Goal: Task Accomplishment & Management: Manage account settings

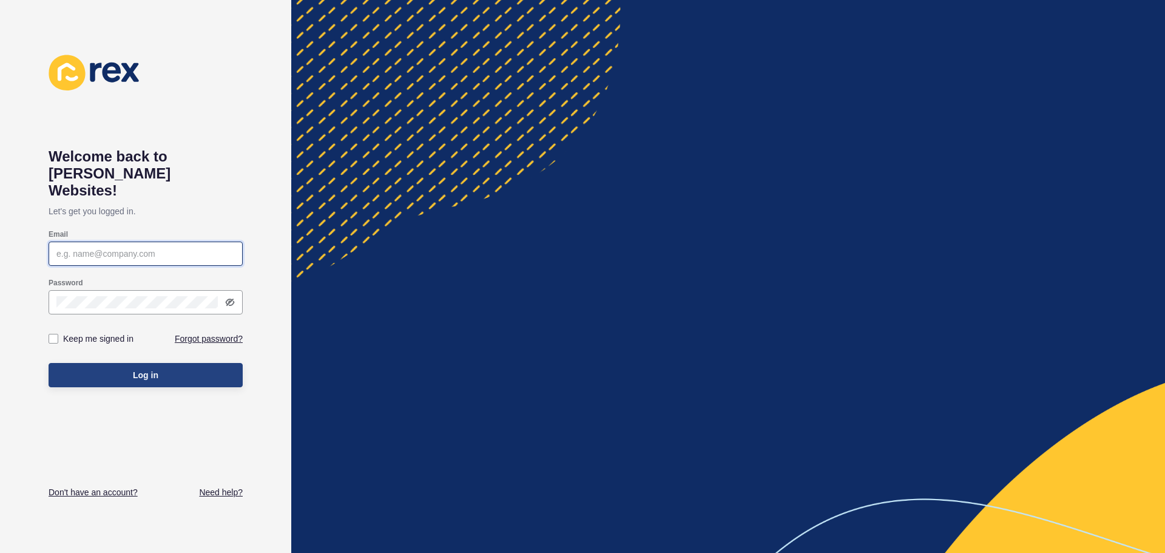
type input "[EMAIL_ADDRESS][DOMAIN_NAME]"
click at [163, 363] on button "Log in" at bounding box center [146, 375] width 194 height 24
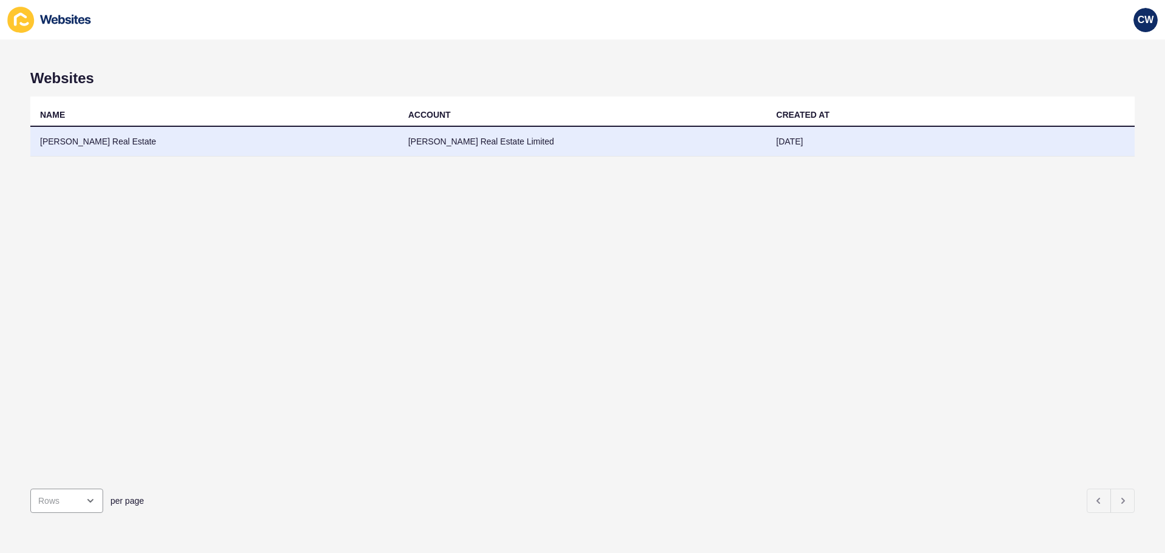
click at [123, 136] on td "[PERSON_NAME] Real Estate" at bounding box center [214, 142] width 368 height 30
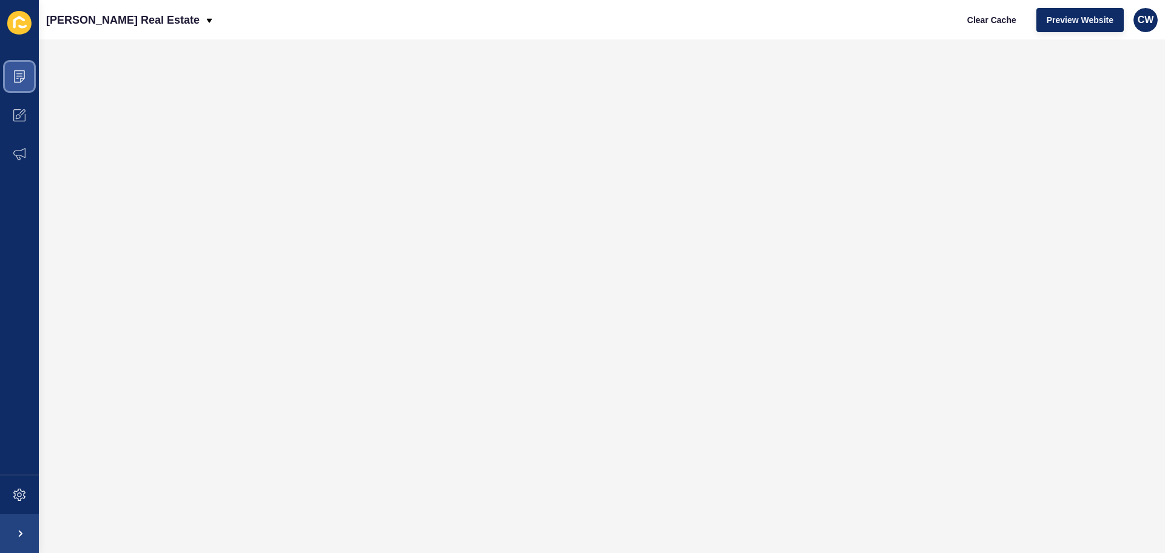
click at [26, 79] on span at bounding box center [19, 76] width 39 height 39
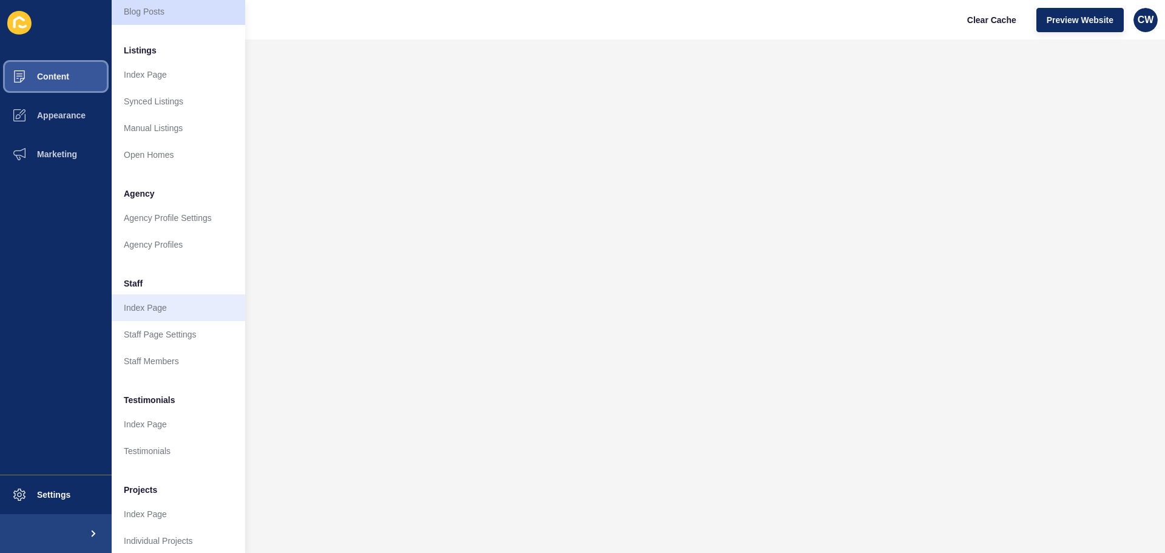
scroll to position [167, 0]
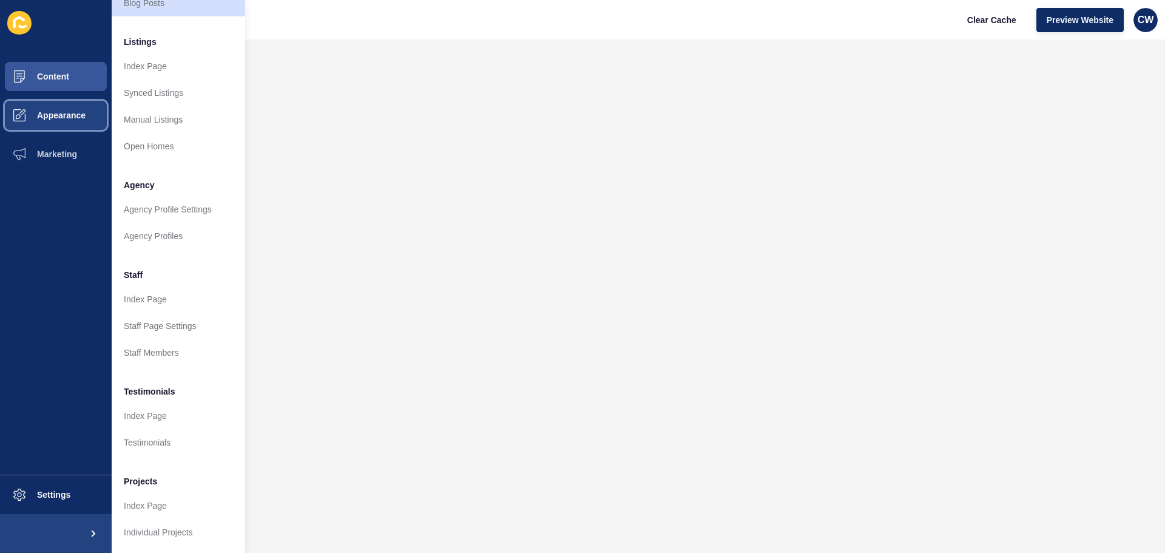
click at [64, 112] on span "Appearance" at bounding box center [41, 115] width 87 height 10
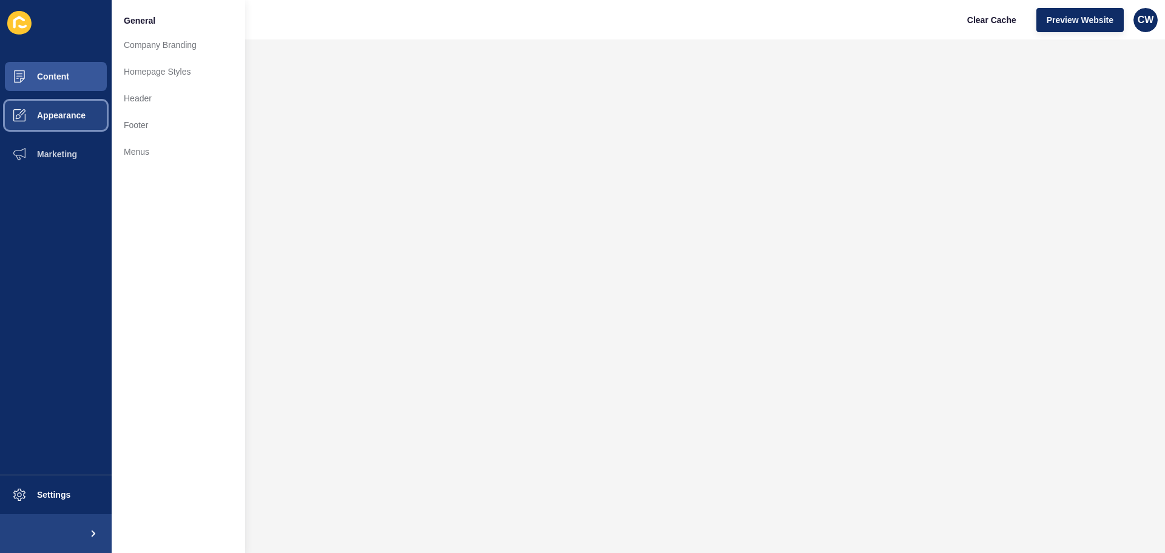
scroll to position [0, 0]
click at [151, 69] on link "Homepage Styles" at bounding box center [178, 71] width 133 height 27
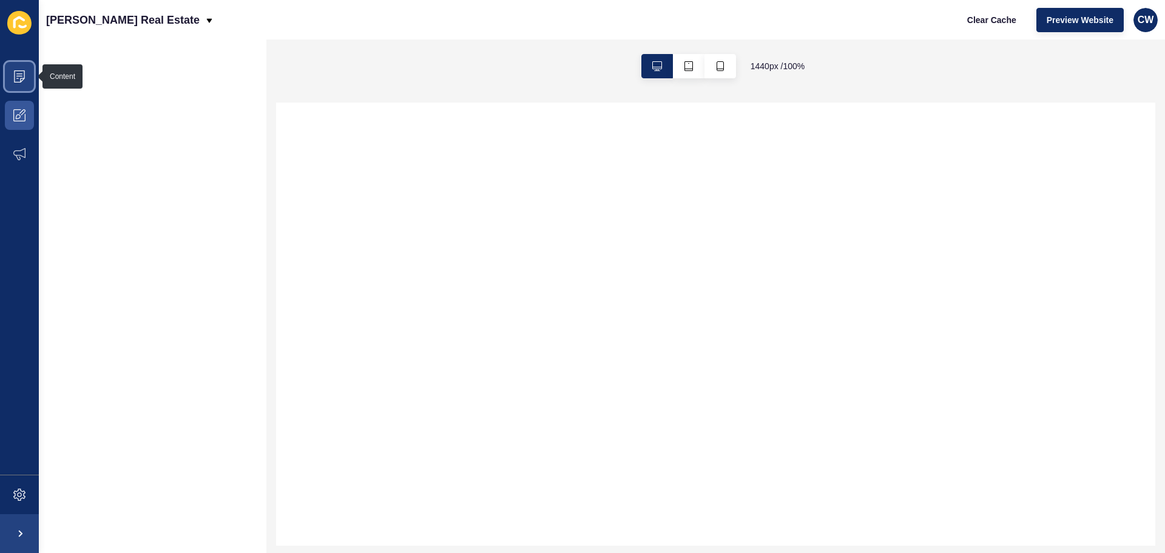
click at [18, 76] on icon at bounding box center [19, 76] width 12 height 12
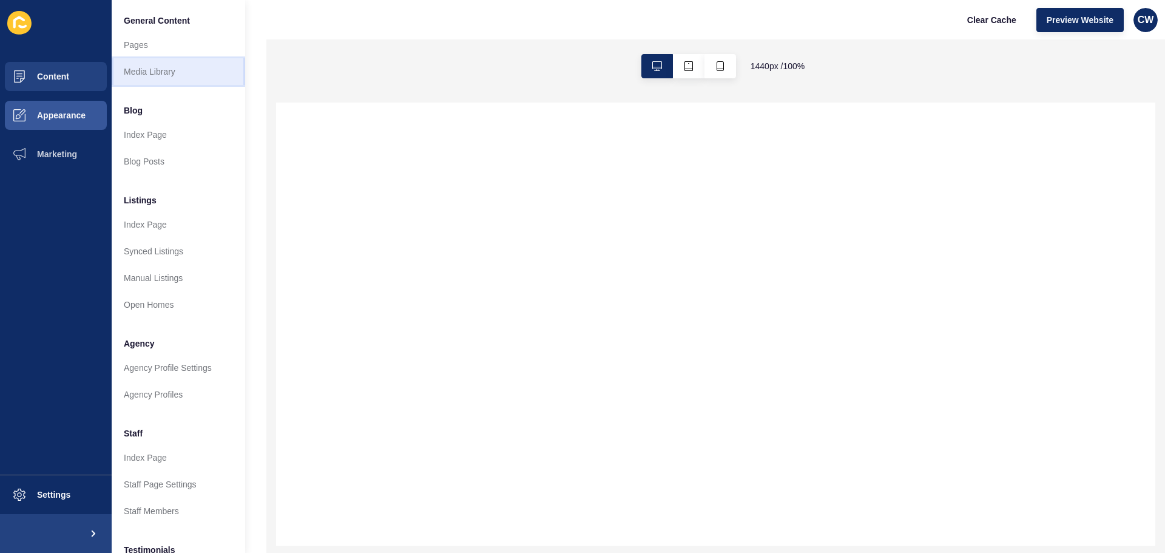
click at [132, 70] on link "Media Library" at bounding box center [178, 71] width 133 height 27
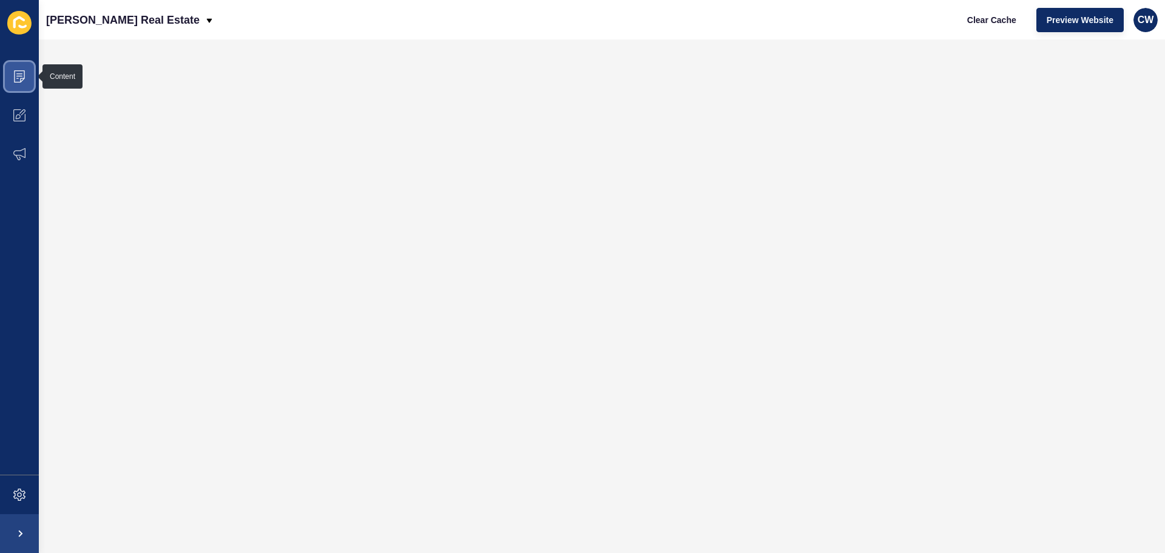
click at [19, 79] on icon at bounding box center [19, 76] width 12 height 12
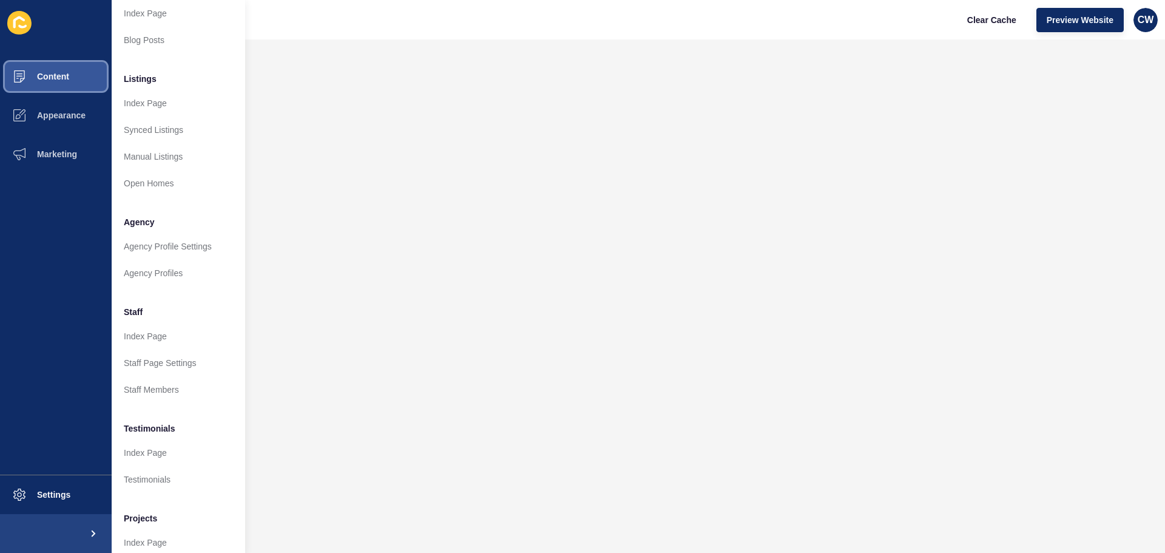
scroll to position [167, 0]
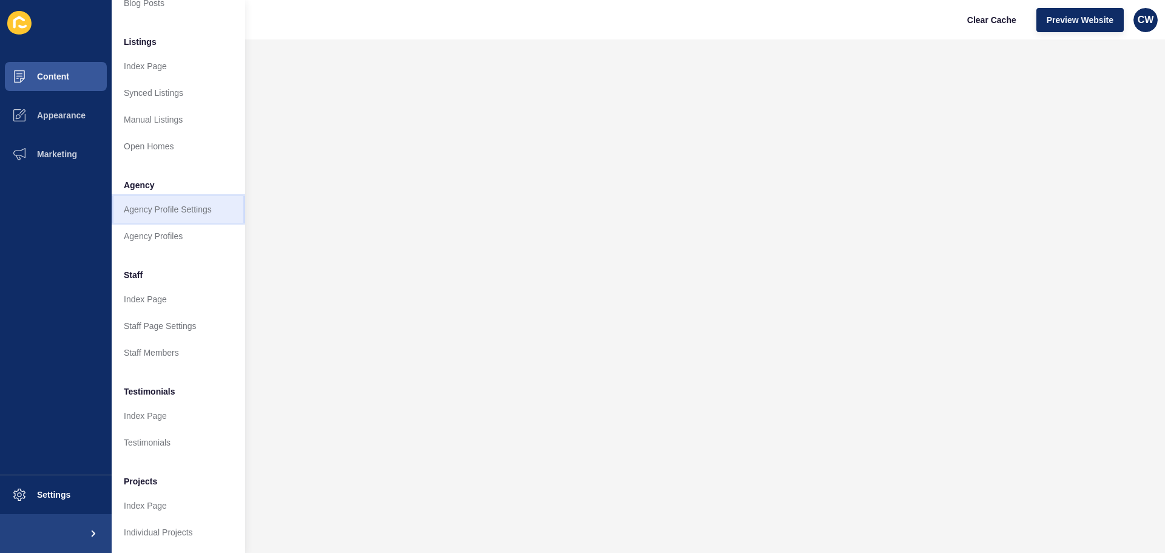
click at [178, 199] on link "Agency Profile Settings" at bounding box center [178, 209] width 133 height 27
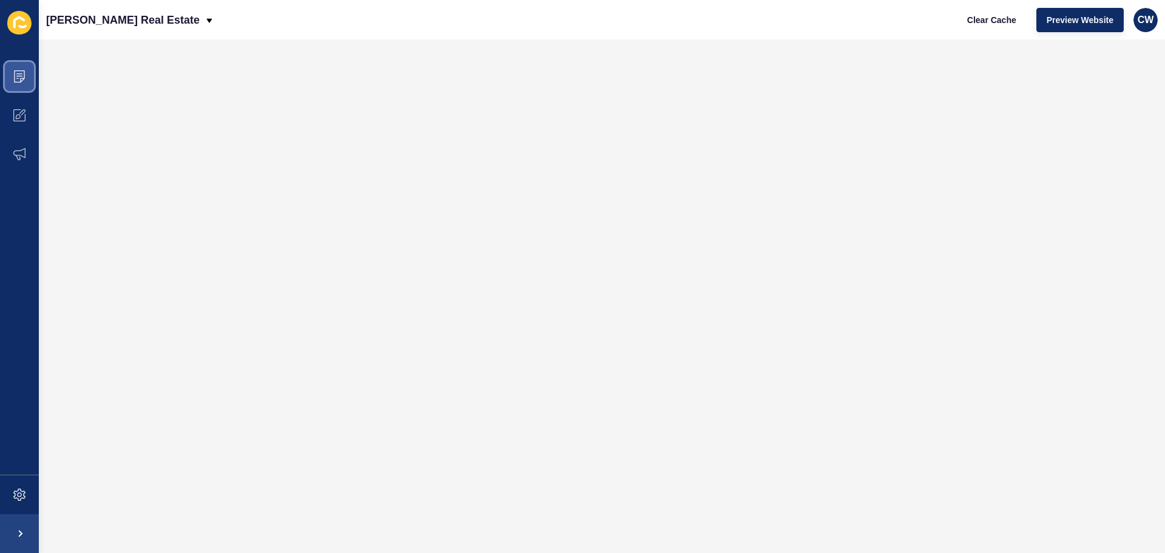
click at [21, 81] on icon at bounding box center [19, 76] width 11 height 12
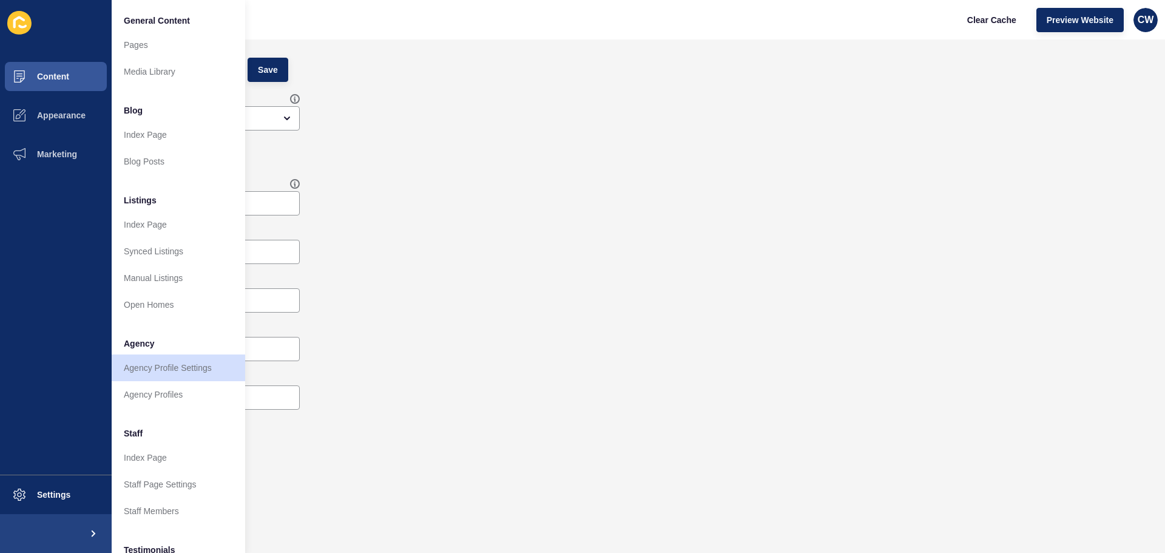
click at [435, 195] on div "Default (OPTIONAL)" at bounding box center [602, 197] width 1102 height 49
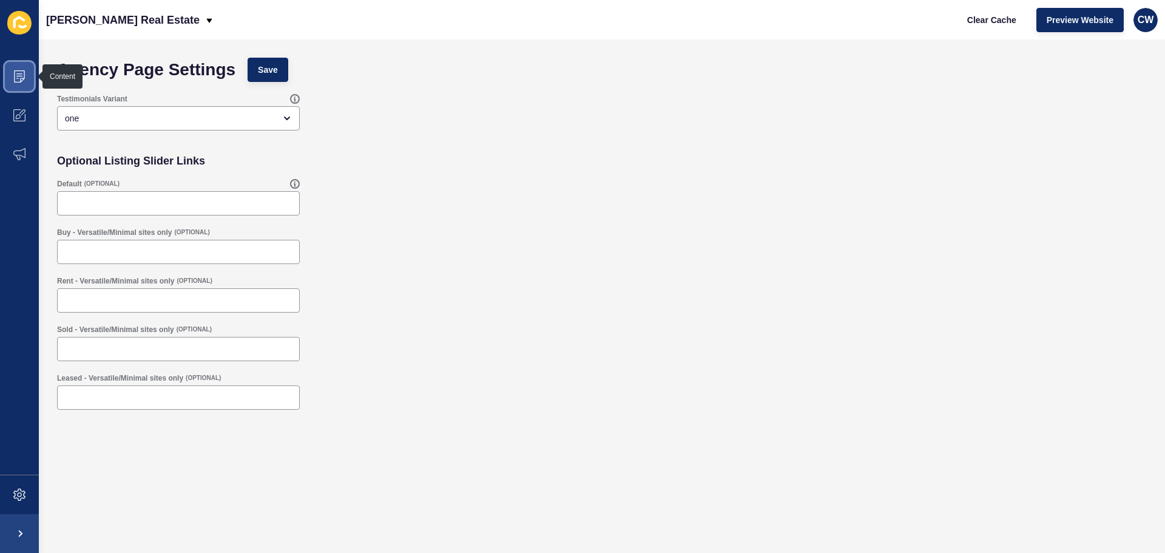
click at [17, 78] on icon at bounding box center [17, 78] width 2 height 1
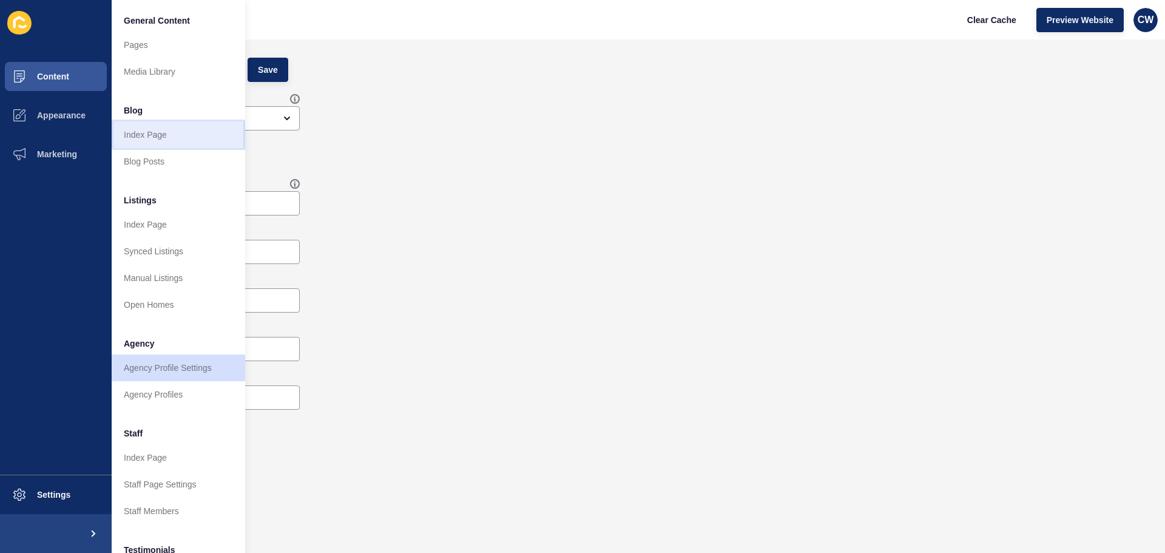
click at [166, 138] on link "Index Page" at bounding box center [178, 134] width 133 height 27
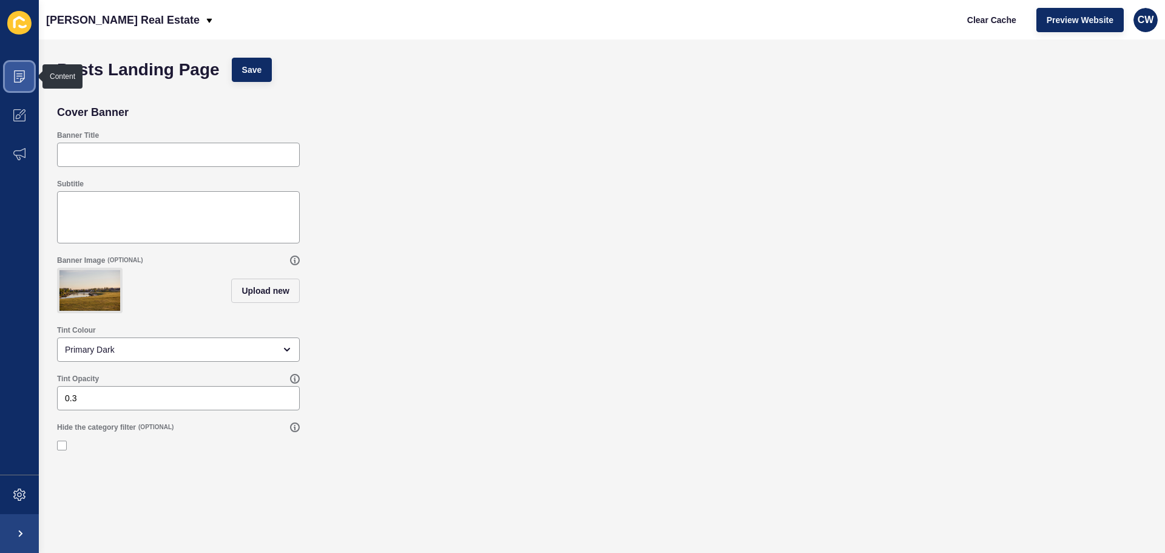
click at [19, 76] on icon at bounding box center [19, 76] width 12 height 12
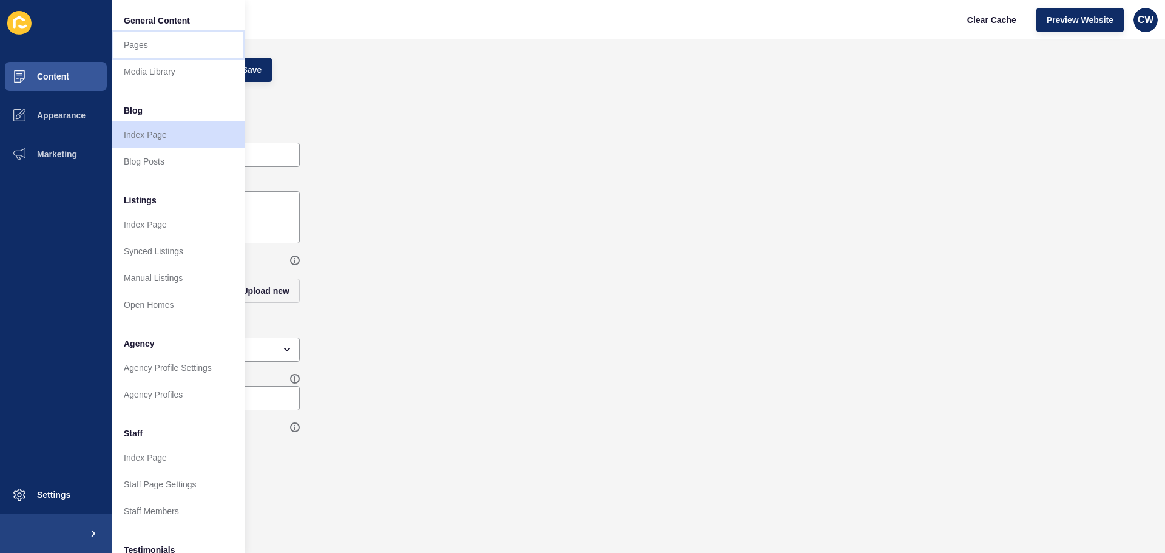
click at [164, 45] on link "Pages" at bounding box center [178, 45] width 133 height 27
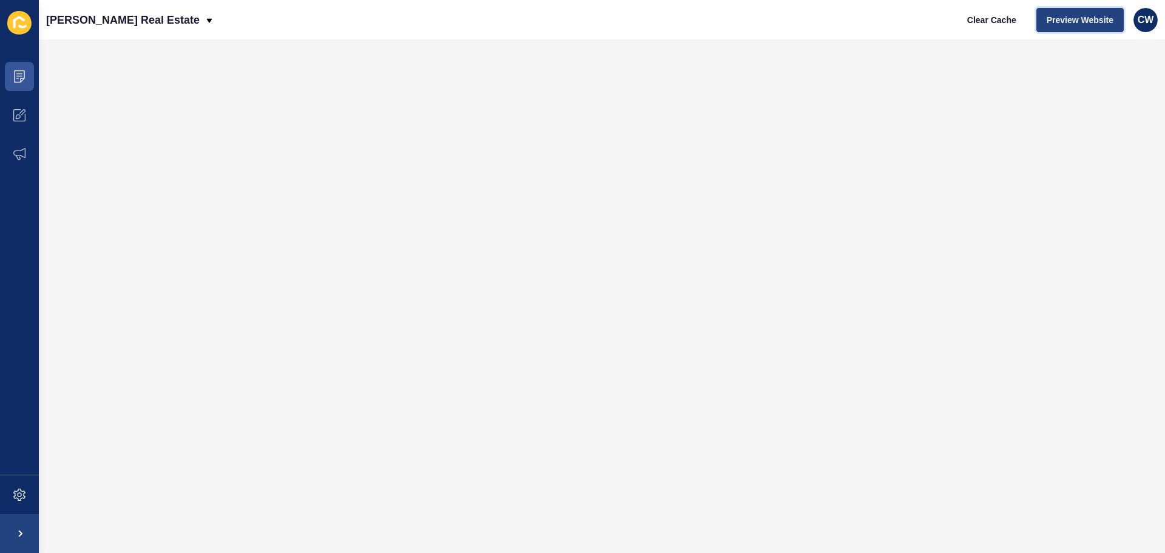
click at [1059, 23] on span "Preview Website" at bounding box center [1079, 20] width 67 height 12
click at [975, 19] on span "Clear Cache" at bounding box center [991, 20] width 49 height 12
click at [983, 21] on span "Clear Cache" at bounding box center [991, 20] width 49 height 12
click at [1073, 20] on span "Preview Website" at bounding box center [1079, 20] width 67 height 12
click at [11, 78] on span at bounding box center [19, 76] width 39 height 39
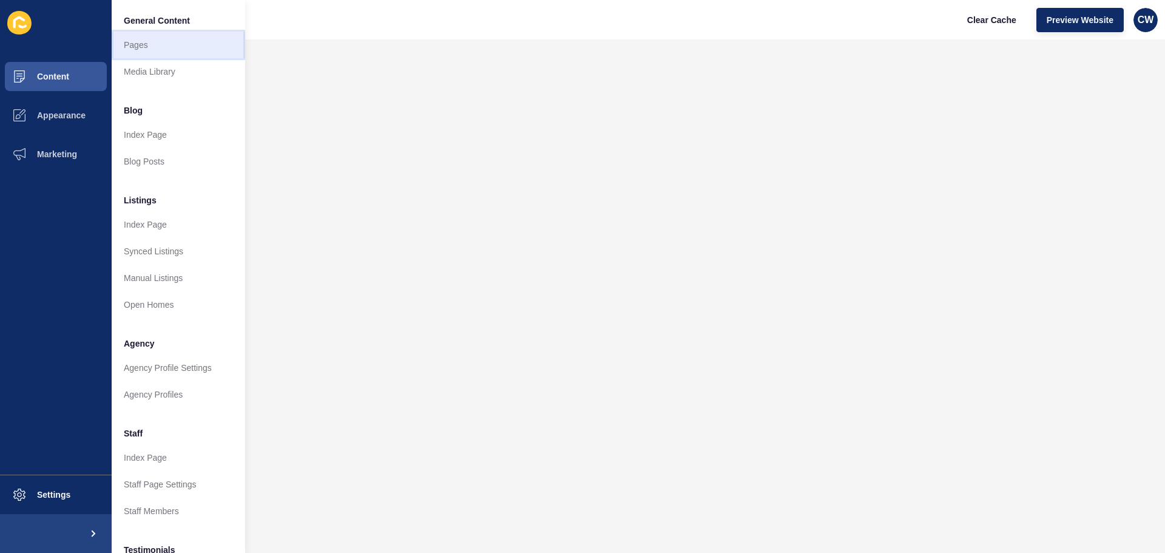
click at [139, 49] on link "Pages" at bounding box center [178, 45] width 133 height 27
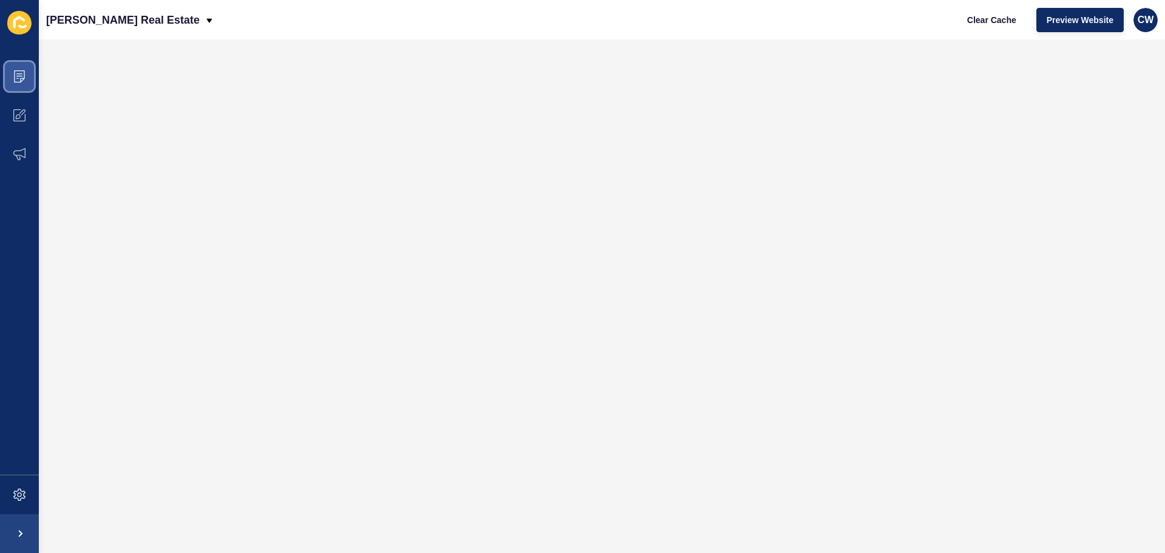
click at [21, 74] on icon at bounding box center [19, 73] width 6 height 1
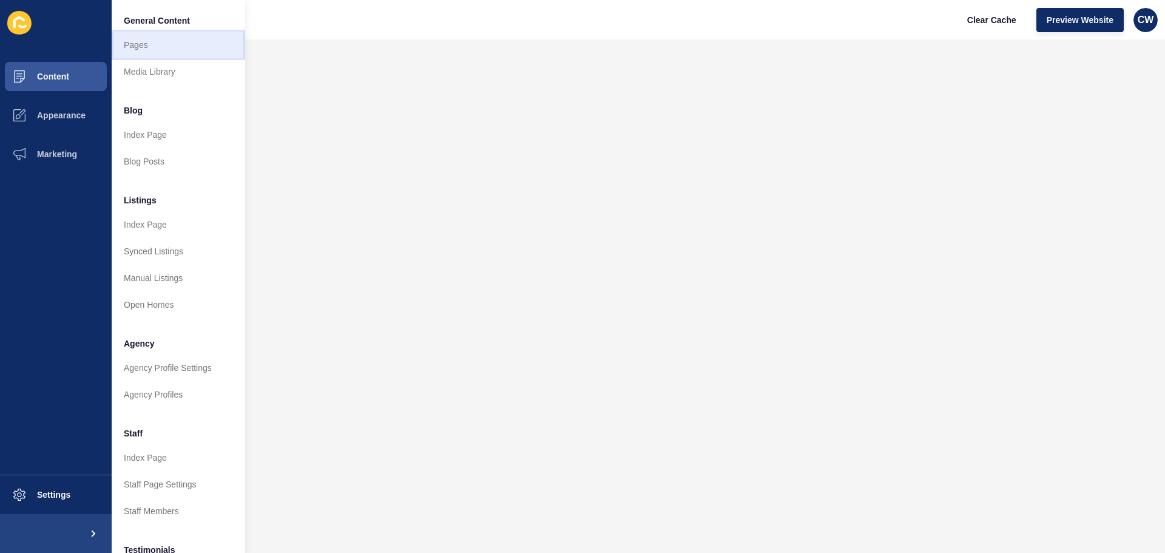
click at [153, 47] on link "Pages" at bounding box center [178, 45] width 133 height 27
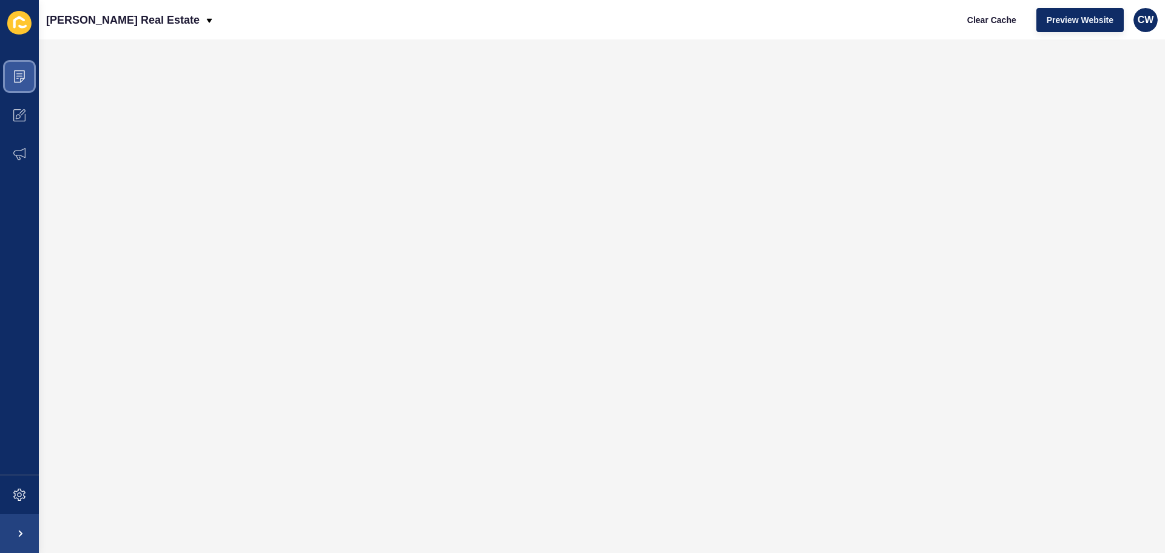
click at [22, 81] on icon at bounding box center [19, 76] width 11 height 12
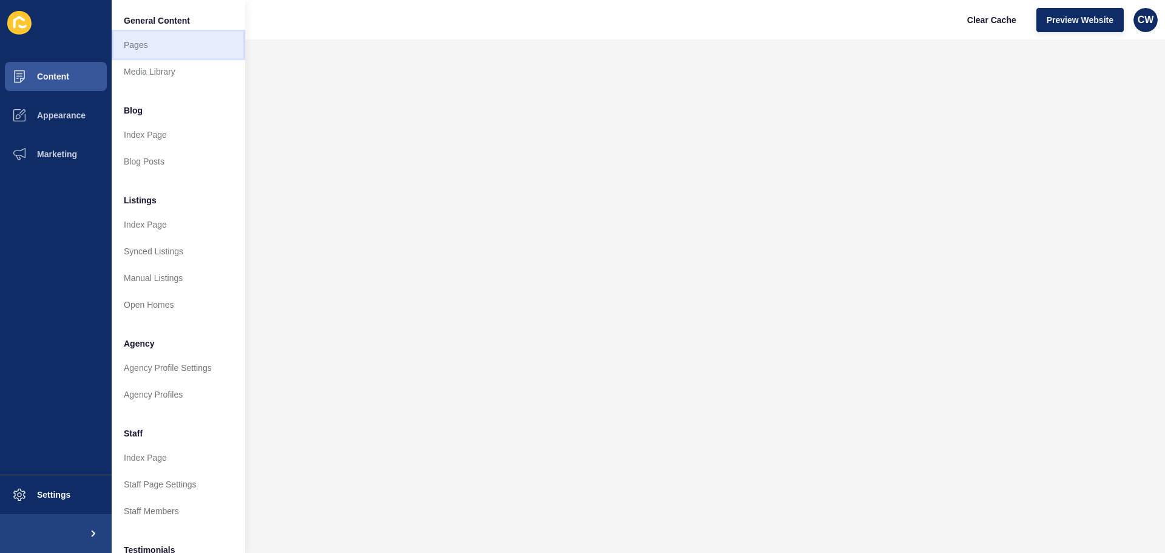
click at [157, 50] on link "Pages" at bounding box center [178, 45] width 133 height 27
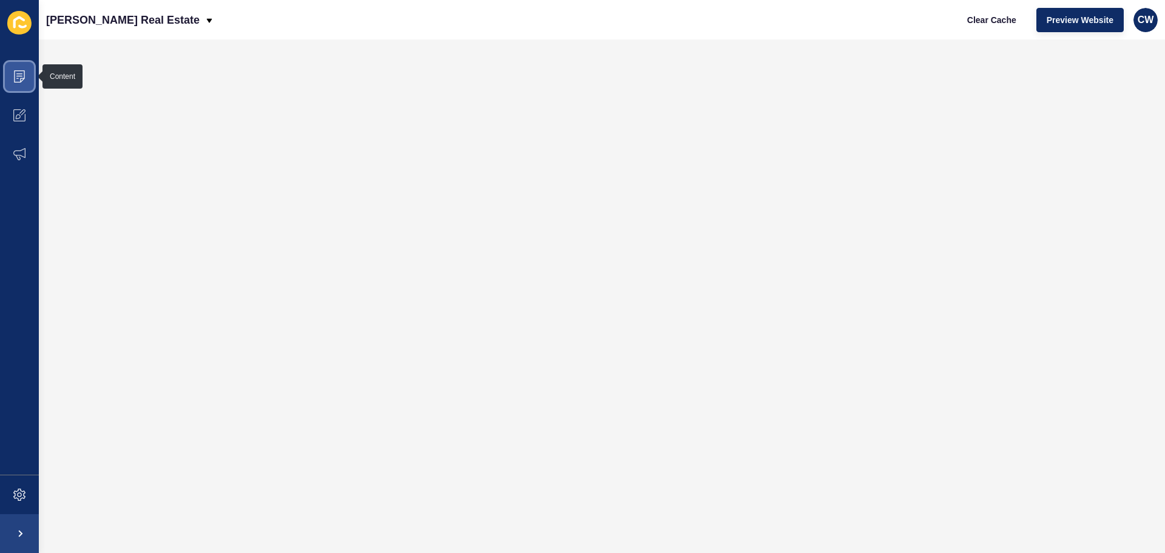
click at [13, 74] on span at bounding box center [19, 76] width 39 height 39
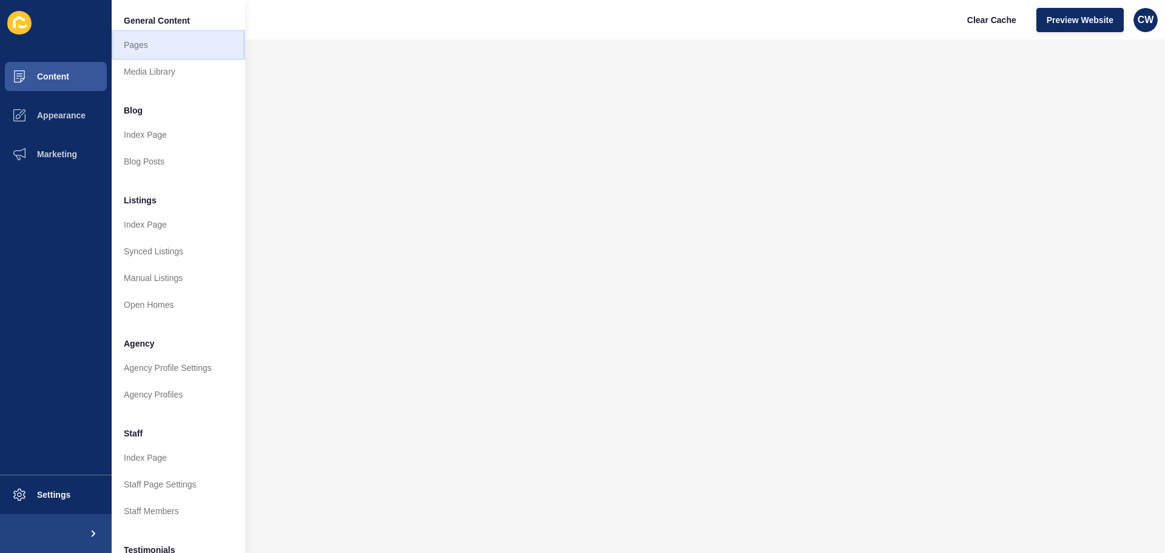
click at [146, 52] on link "Pages" at bounding box center [178, 45] width 133 height 27
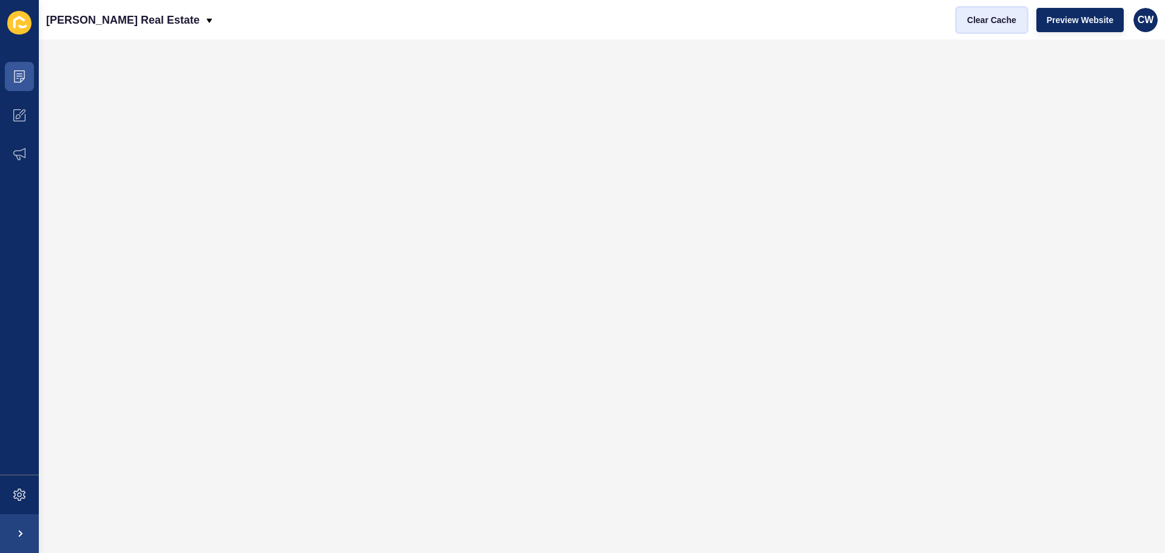
click at [974, 23] on span "Clear Cache" at bounding box center [991, 20] width 49 height 12
click at [1059, 21] on span "Preview Website" at bounding box center [1079, 20] width 67 height 12
click at [1148, 19] on span "CW" at bounding box center [1145, 20] width 16 height 12
click at [1092, 99] on link "Logout" at bounding box center [1117, 101] width 89 height 27
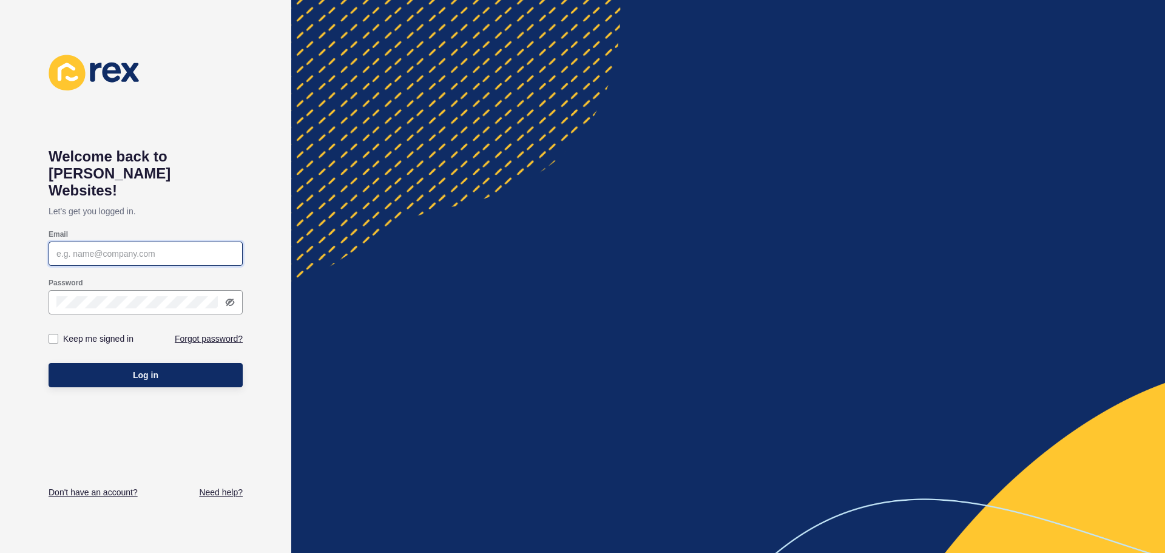
type input "[EMAIL_ADDRESS][DOMAIN_NAME]"
